Goal: Transaction & Acquisition: Obtain resource

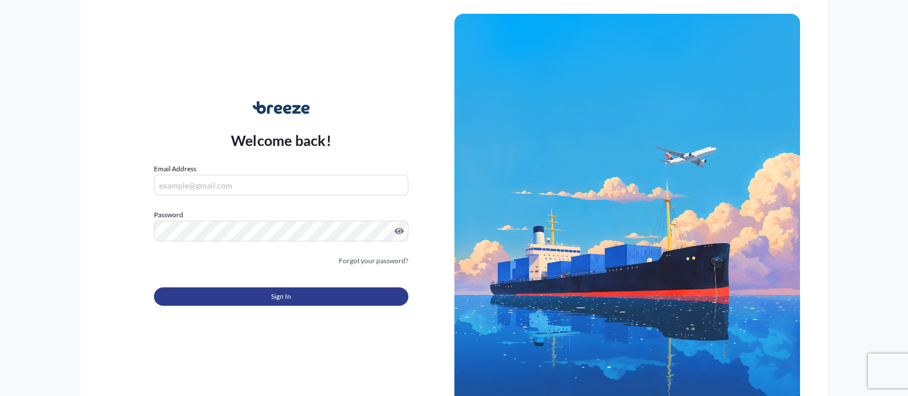
type input "[EMAIL_ADDRESS][DOMAIN_NAME]"
click at [218, 293] on button "Sign In" at bounding box center [281, 296] width 254 height 18
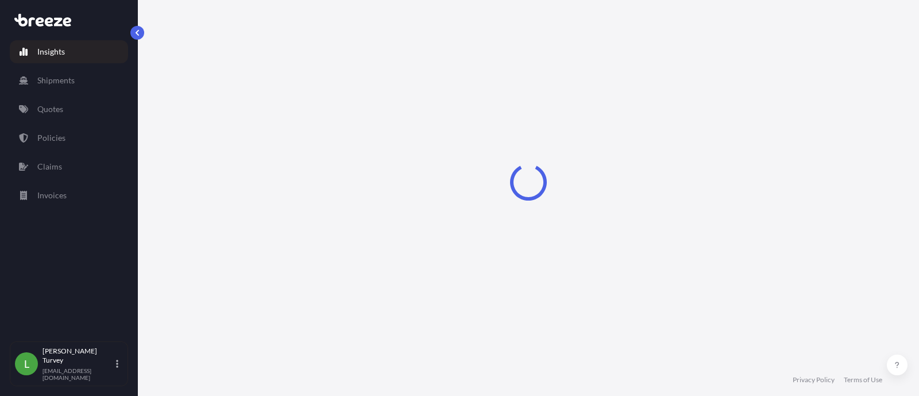
select select "2025"
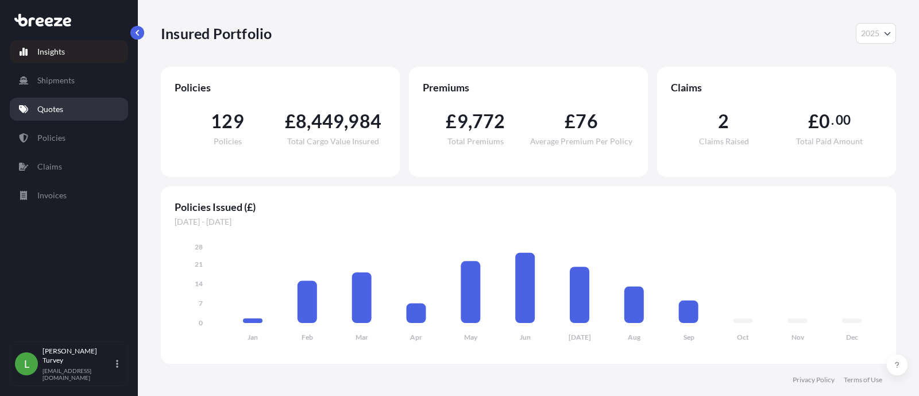
click at [83, 116] on link "Quotes" at bounding box center [69, 109] width 118 height 23
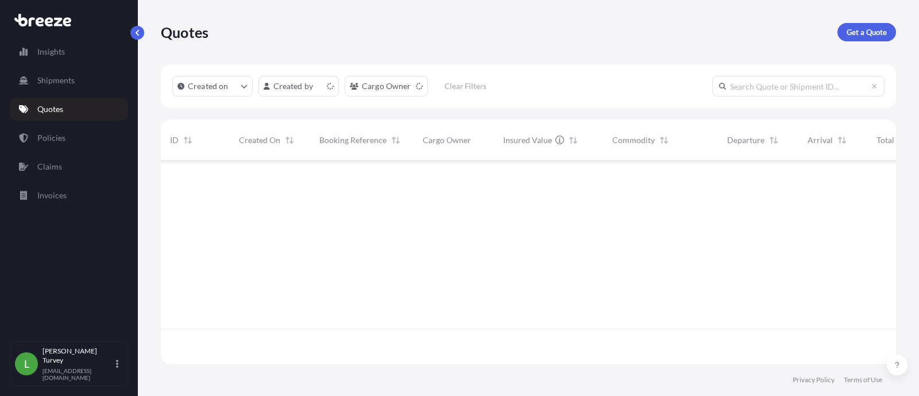
scroll to position [198, 723]
click at [860, 35] on p "Get a Quote" at bounding box center [866, 31] width 40 height 11
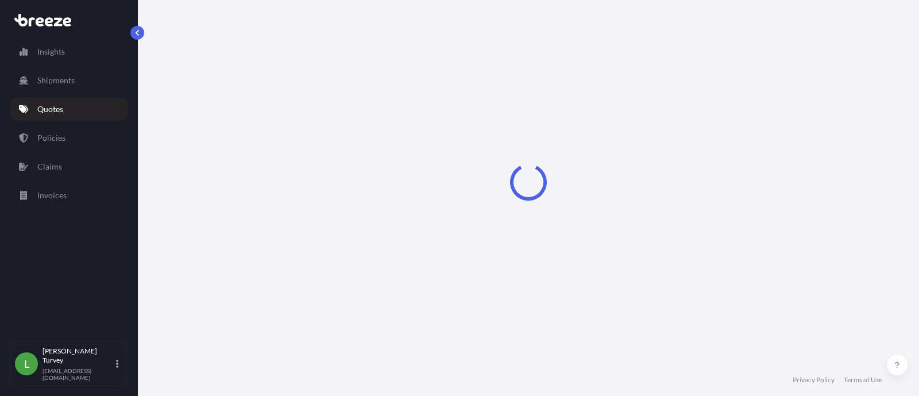
scroll to position [18, 0]
select select "Sea"
select select "1"
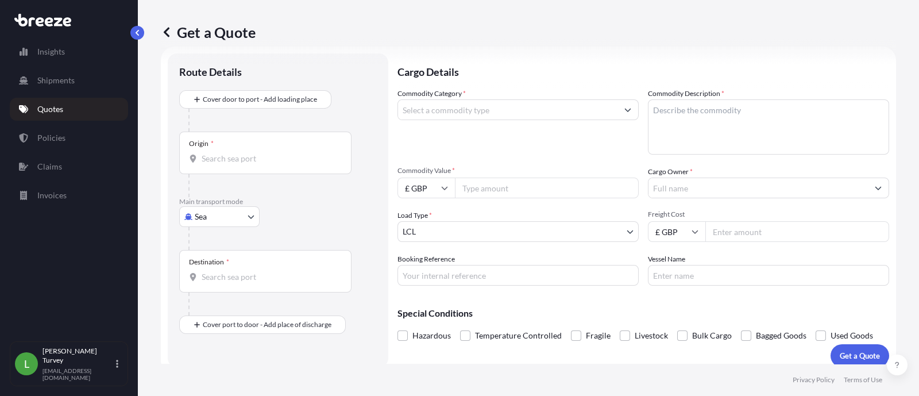
click at [310, 162] on input "Origin *" at bounding box center [269, 158] width 135 height 11
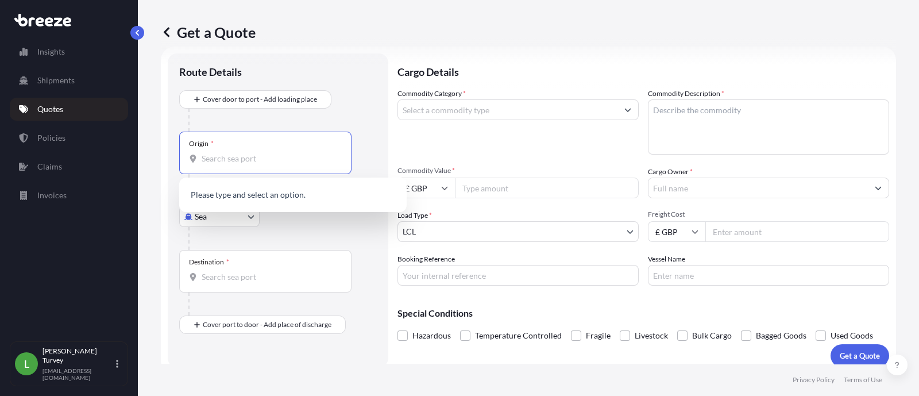
paste input "Adlkofen"
type input "Adlkofen"
click at [261, 227] on div at bounding box center [282, 238] width 188 height 23
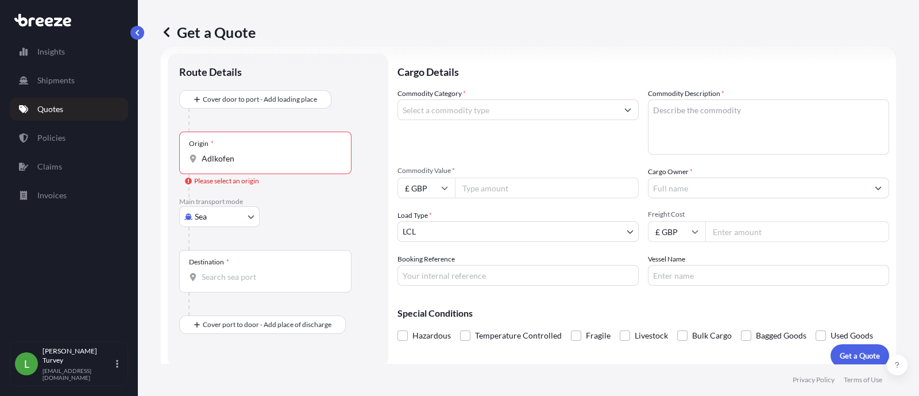
click at [235, 220] on body "0 options available. Insights Shipments Quotes Policies Claims Invoices L [PERS…" at bounding box center [459, 198] width 919 height 396
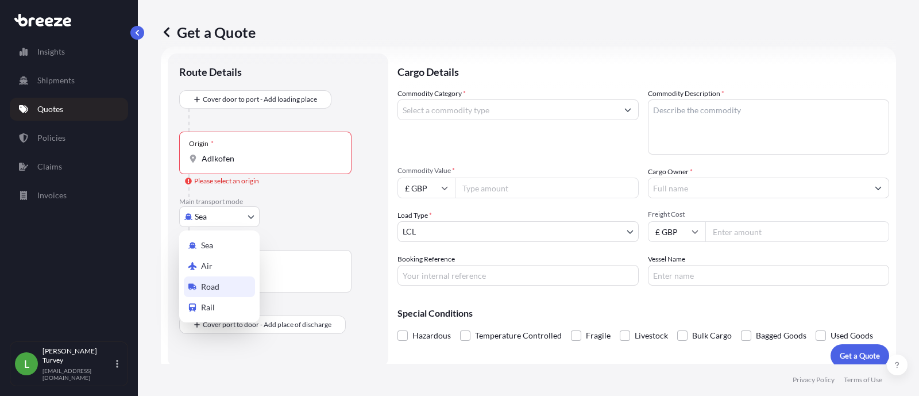
click at [224, 278] on div "Road" at bounding box center [219, 286] width 71 height 21
select select "Road"
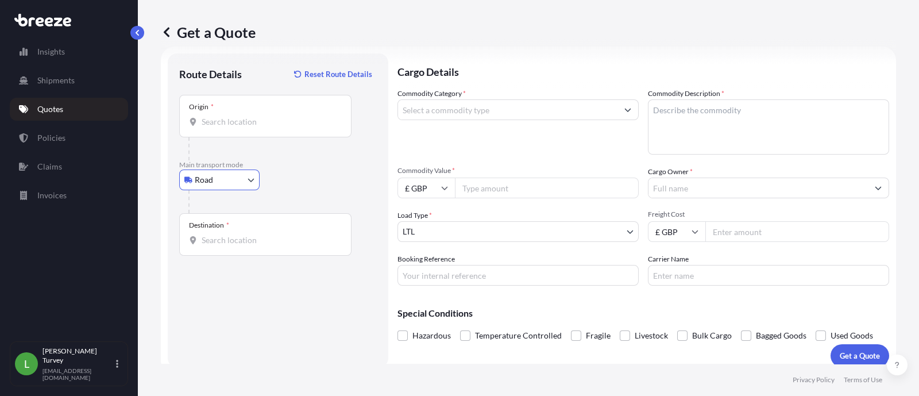
click at [278, 125] on input "Origin *" at bounding box center [269, 121] width 135 height 11
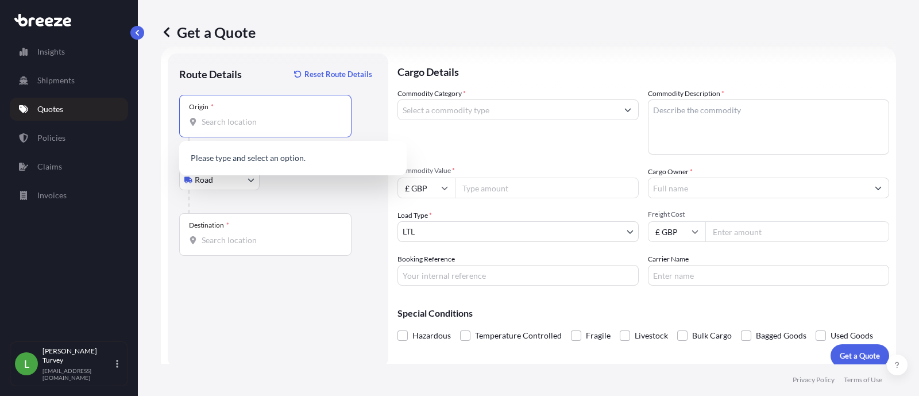
paste input "Adlkofen"
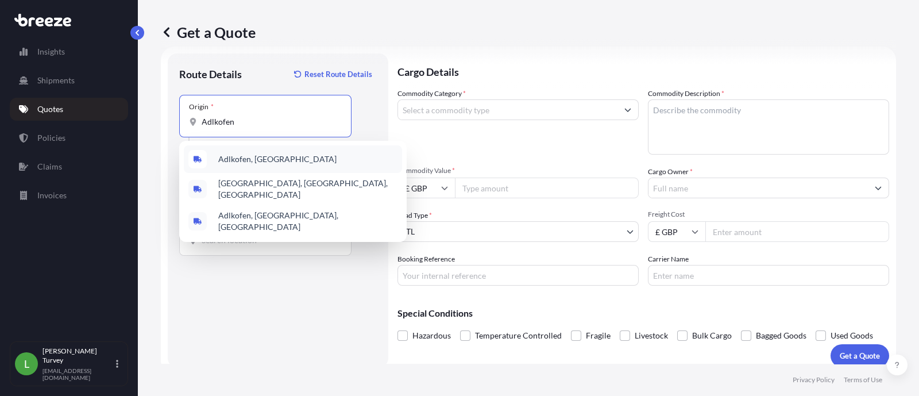
click at [284, 169] on div "Adlkofen, [GEOGRAPHIC_DATA]" at bounding box center [293, 159] width 218 height 28
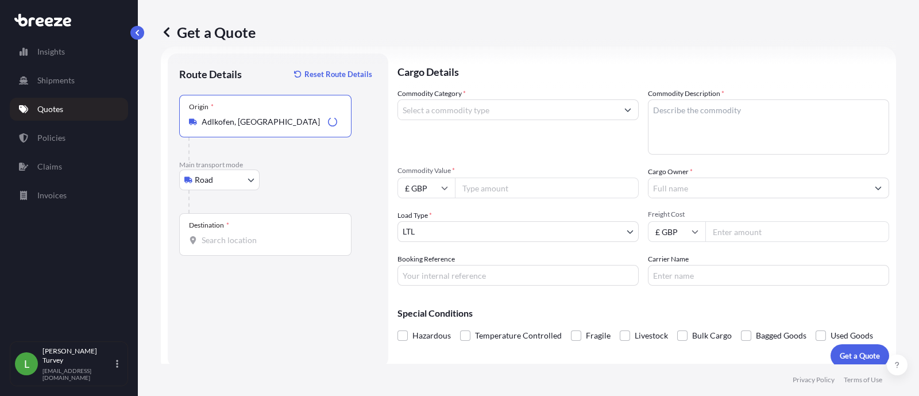
type input "Adlkofen, [GEOGRAPHIC_DATA]"
click at [260, 235] on input "Destination *" at bounding box center [269, 239] width 135 height 11
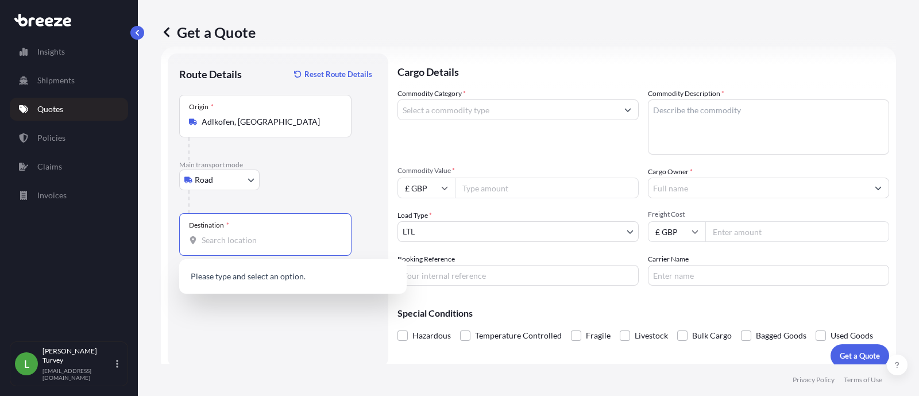
click at [257, 234] on input "Destination * Please select a destination" at bounding box center [269, 239] width 135 height 11
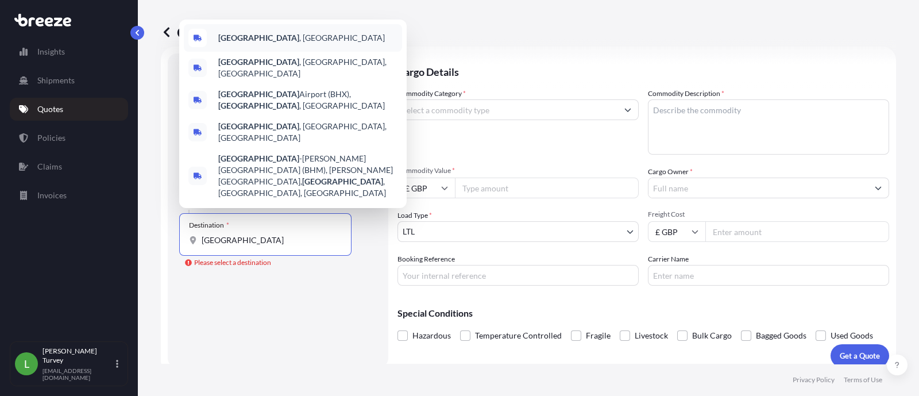
click at [258, 52] on div "[GEOGRAPHIC_DATA] , [GEOGRAPHIC_DATA]" at bounding box center [293, 38] width 218 height 28
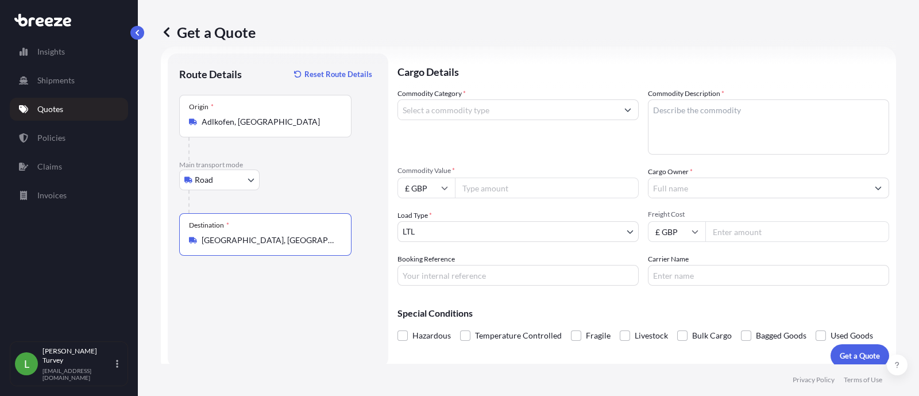
type input "[GEOGRAPHIC_DATA], [GEOGRAPHIC_DATA]"
click at [431, 119] on div at bounding box center [517, 109] width 241 height 21
click at [433, 115] on input "Commodity Category *" at bounding box center [507, 109] width 219 height 21
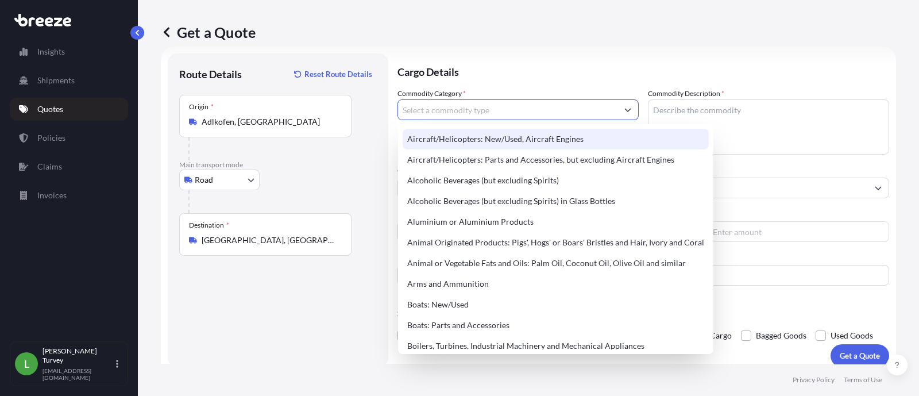
click at [453, 109] on input "Commodity Category *" at bounding box center [507, 109] width 219 height 21
paste input "3570"
type input "3570"
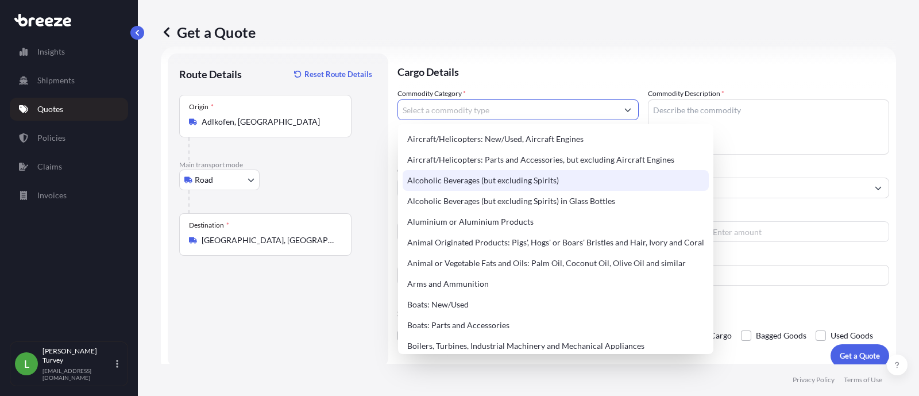
click at [697, 119] on textarea "Commodity Description *" at bounding box center [768, 126] width 241 height 55
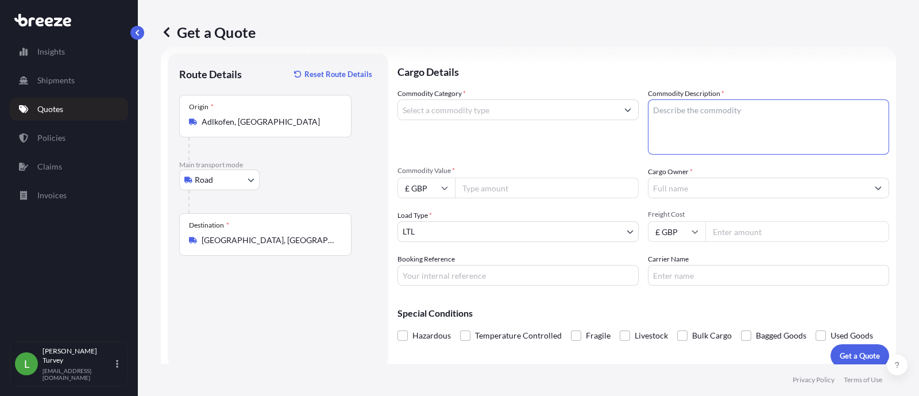
paste textarea "Charging Computer"
type textarea "Charging Computer"
drag, startPoint x: 468, startPoint y: 106, endPoint x: 468, endPoint y: 119, distance: 12.6
click at [468, 114] on input "Commodity Category *" at bounding box center [507, 109] width 219 height 21
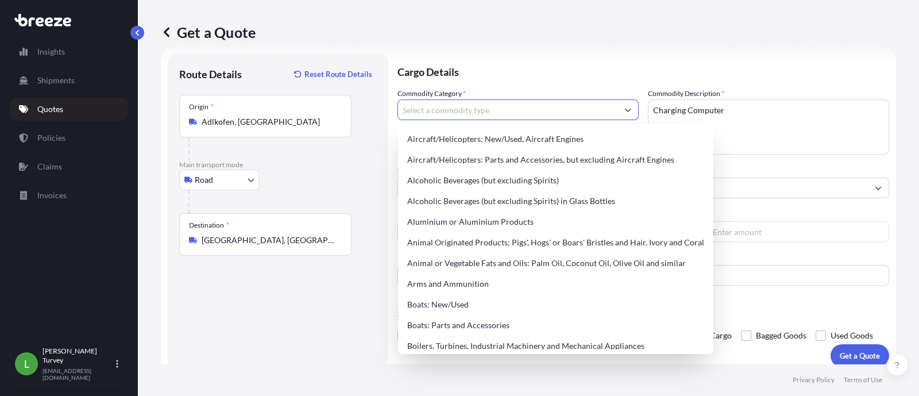
paste input "Machinery and mechanical"
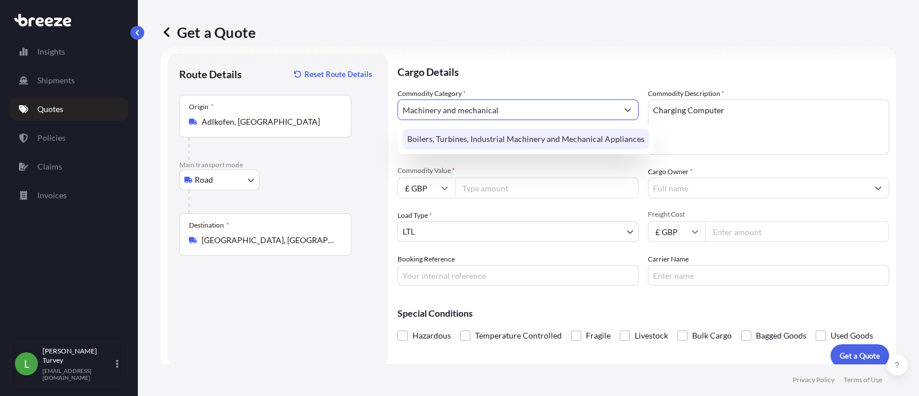
click at [477, 130] on div "Boilers, Turbines, Industrial Machinery and Mechanical Appliances" at bounding box center [525, 139] width 246 height 21
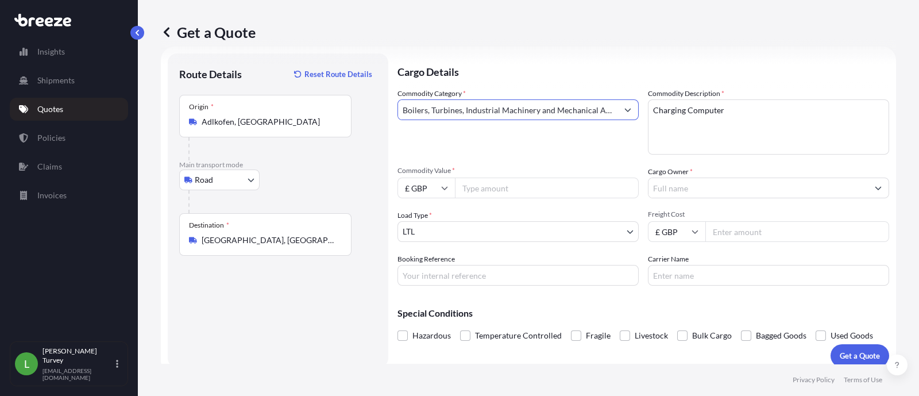
type input "Boilers, Turbines, Industrial Machinery and Mechanical Appliances"
click at [494, 137] on div "Commodity Category * Boilers, Turbines, Industrial Machinery and Mechanical App…" at bounding box center [517, 121] width 241 height 67
click at [513, 188] on input "Commodity Value *" at bounding box center [547, 187] width 184 height 21
click at [439, 173] on span "Commodity Value *" at bounding box center [517, 170] width 241 height 9
click at [455, 177] on input "Commodity Value *" at bounding box center [547, 187] width 184 height 21
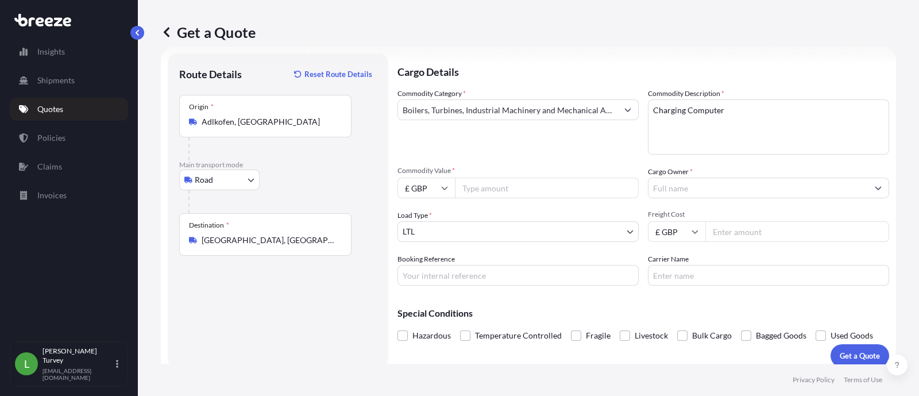
click at [436, 190] on input "£ GBP" at bounding box center [425, 187] width 57 height 21
click at [430, 239] on div "€ EUR £ GBP $ USD ؋ AFN $ CAD ¥ CNY ¥ JPY zł PLN $ HKD" at bounding box center [425, 260] width 57 height 115
click at [444, 198] on div "Commodity Category * Boilers, Turbines, Industrial Machinery and Mechanical App…" at bounding box center [642, 186] width 491 height 197
click at [441, 185] on icon at bounding box center [444, 187] width 7 height 7
click at [434, 214] on div "€ EUR" at bounding box center [426, 219] width 48 height 22
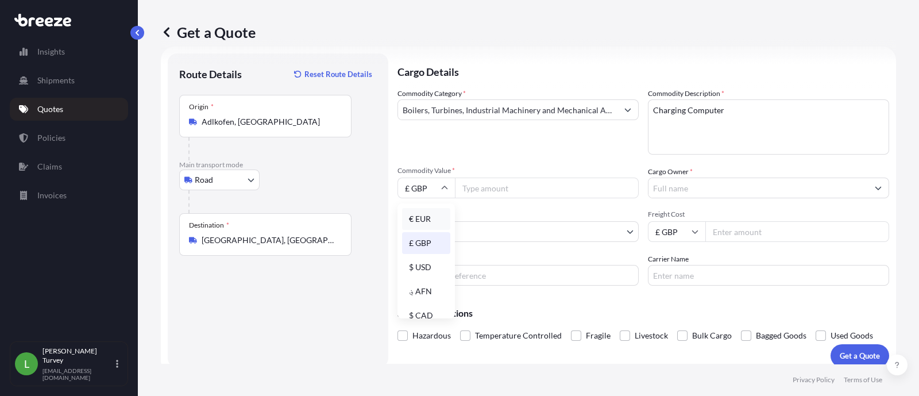
type input "€ EUR"
click at [466, 197] on div "Commodity Category * Boilers, Turbines, Industrial Machinery and Mechanical App…" at bounding box center [642, 186] width 491 height 197
click at [468, 193] on input "Commodity Value *" at bounding box center [547, 187] width 184 height 21
paste input "3570"
type input "3570"
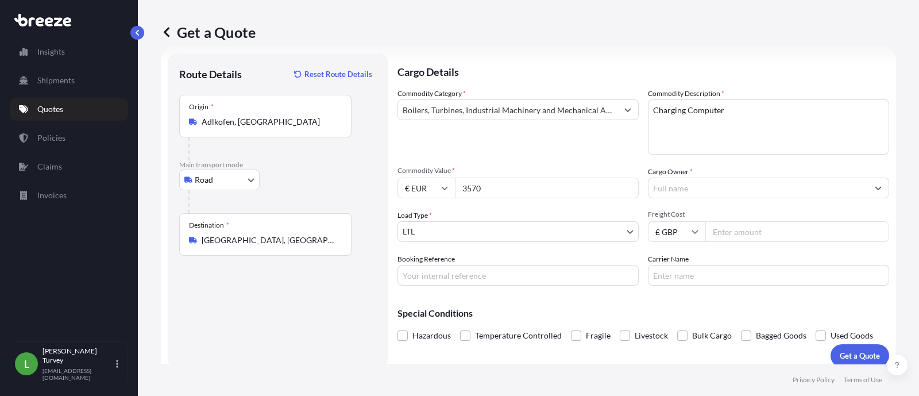
click at [547, 217] on div "Load Type * LTL" at bounding box center [517, 226] width 241 height 32
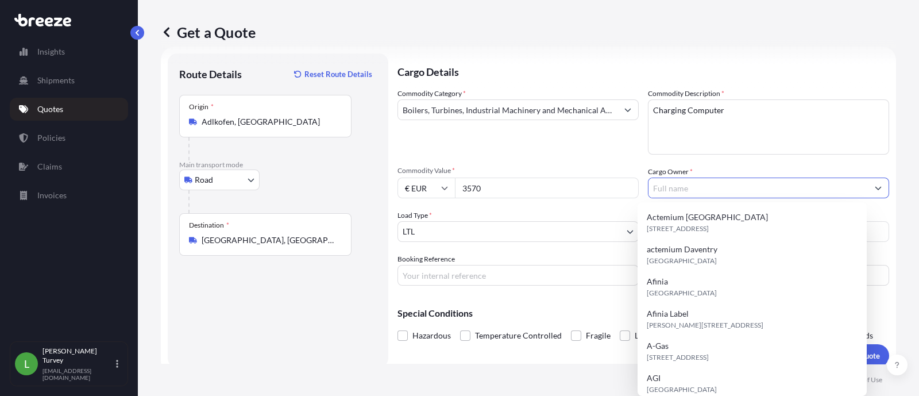
click at [741, 191] on input "Cargo Owner *" at bounding box center [757, 187] width 219 height 21
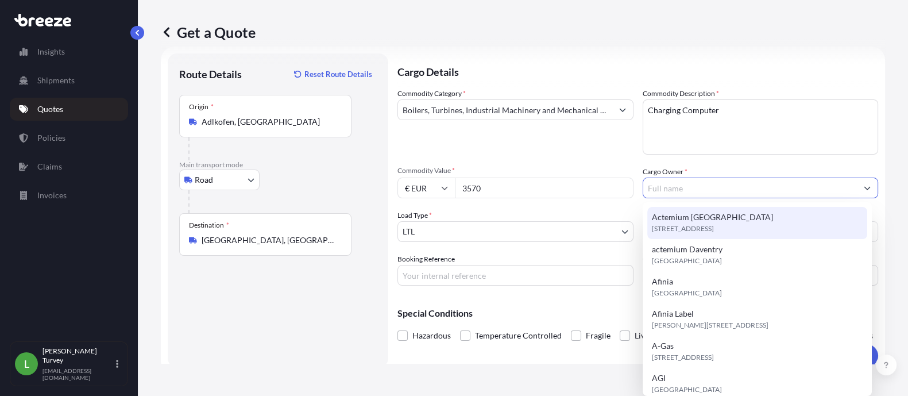
click at [726, 213] on span "Actemium [GEOGRAPHIC_DATA]" at bounding box center [712, 216] width 121 height 11
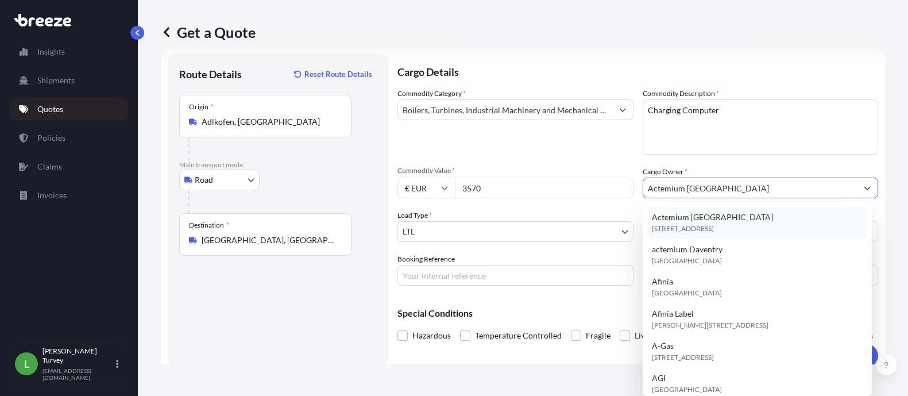
type input "Actemium [GEOGRAPHIC_DATA]"
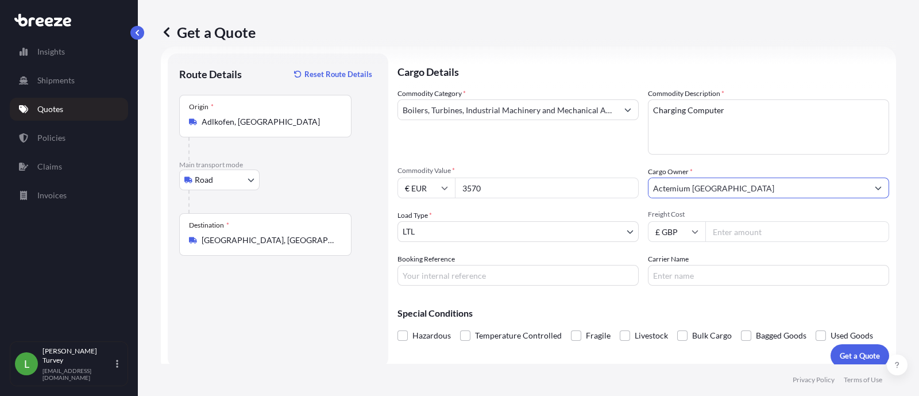
click at [726, 227] on input "Freight Cost" at bounding box center [797, 231] width 184 height 21
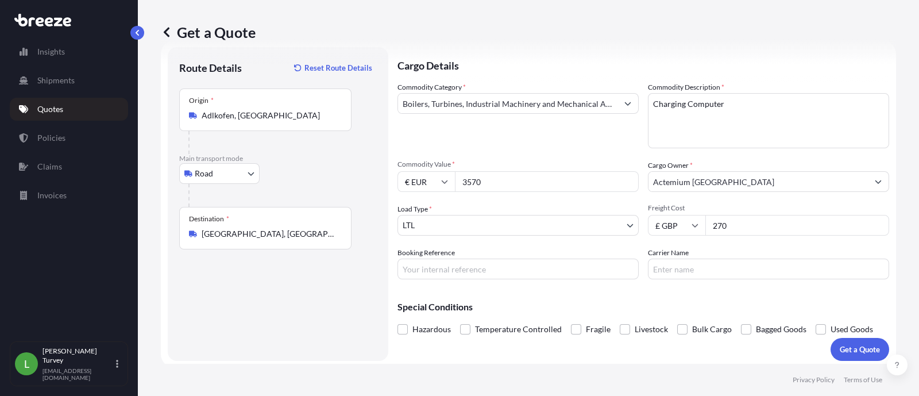
scroll to position [28, 0]
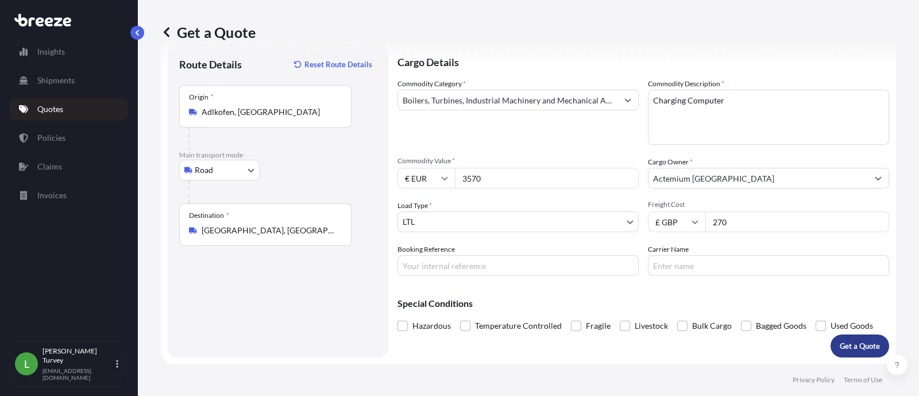
type input "270"
click at [839, 343] on p "Get a Quote" at bounding box center [859, 345] width 40 height 11
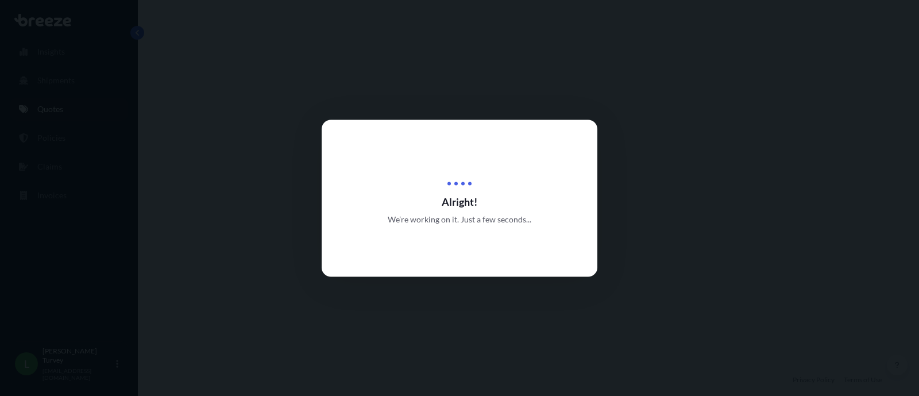
select select "Road"
select select "1"
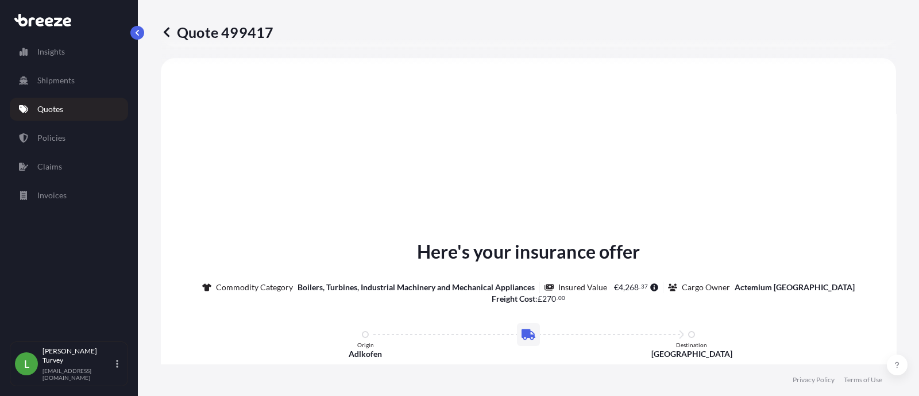
scroll to position [536, 0]
